Goal: Task Accomplishment & Management: Complete application form

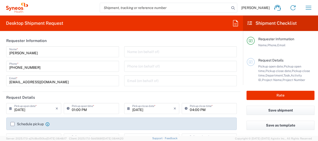
type input "8350"
type input "[GEOGRAPHIC_DATA]"
click at [311, 8] on icon "button" at bounding box center [309, 8] width 8 height 8
type input "Syneos Health Ukraine, LLC"
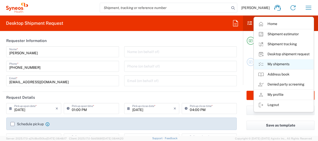
click at [288, 66] on link "My shipments" at bounding box center [284, 64] width 60 height 10
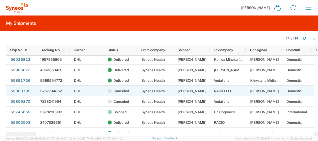
scroll to position [71, 0]
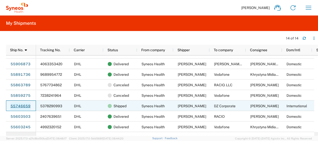
click at [21, 106] on link "55746659" at bounding box center [20, 106] width 21 height 8
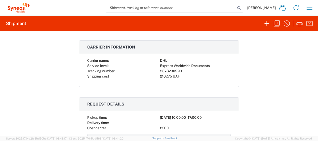
scroll to position [88, 0]
